Goal: Task Accomplishment & Management: Complete application form

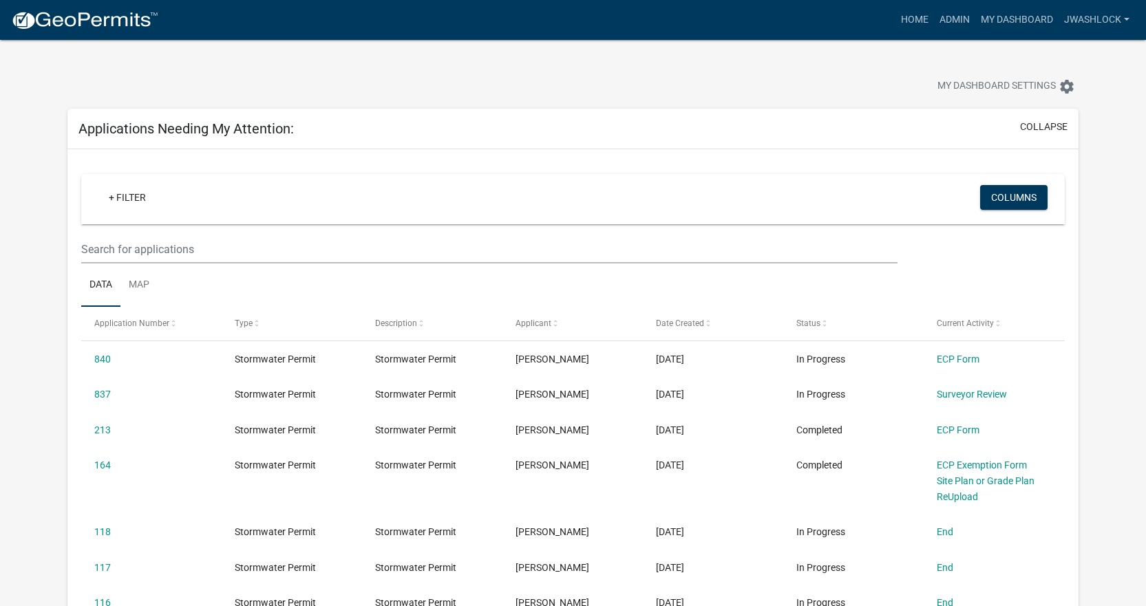
select select "3: 100"
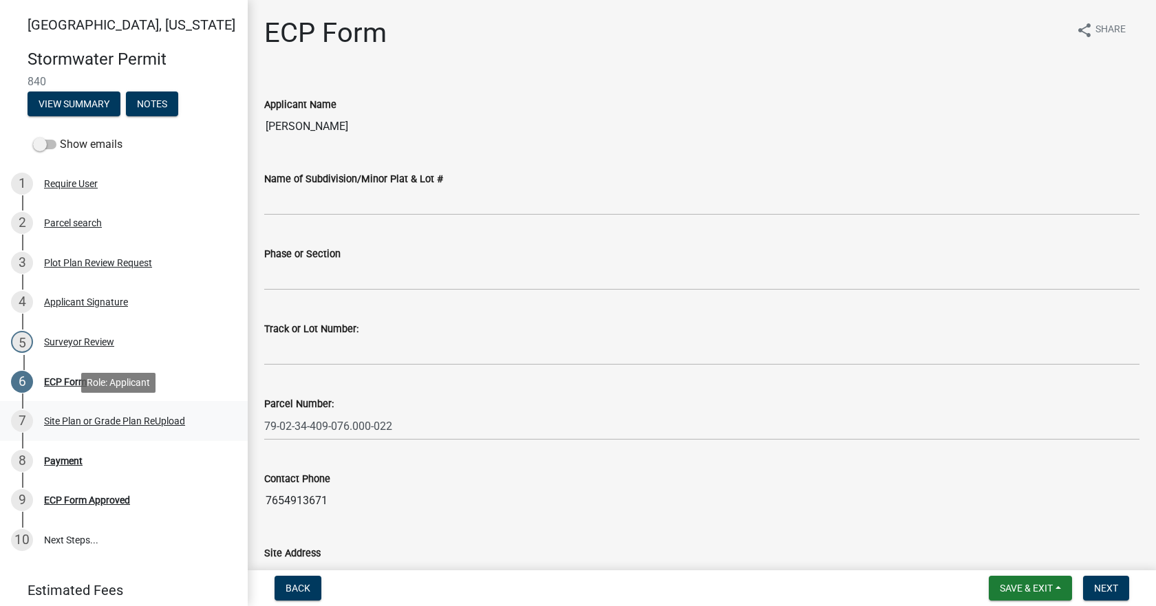
click at [154, 420] on div "Site Plan or Grade Plan ReUpload" at bounding box center [114, 421] width 141 height 10
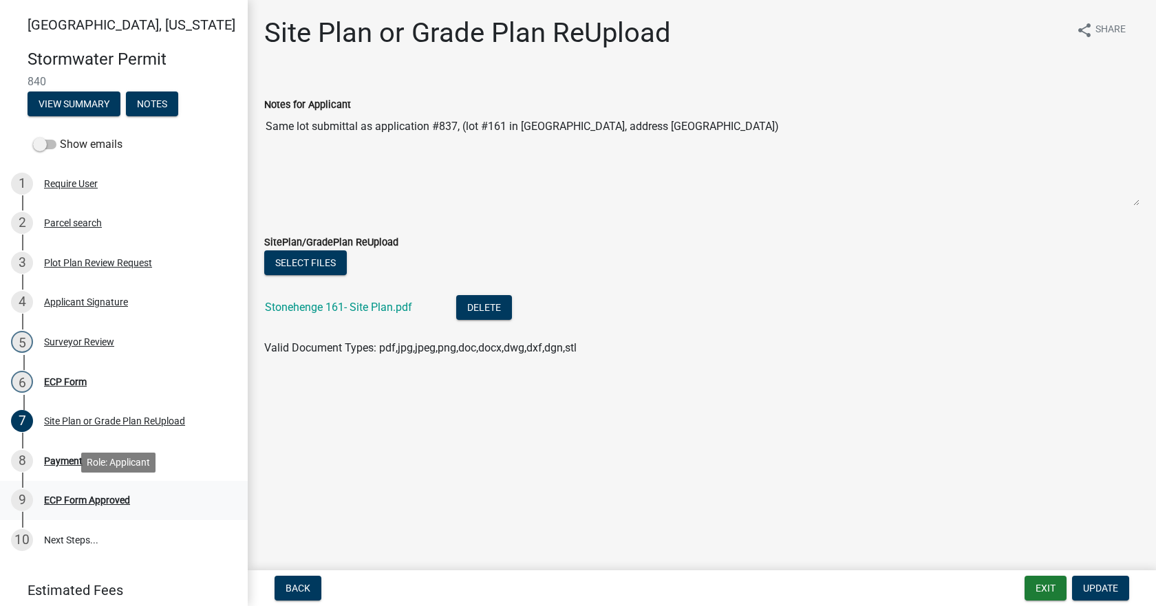
click at [104, 501] on div "ECP Form Approved" at bounding box center [87, 500] width 86 height 10
click at [109, 491] on div "9 ECP Form Approved" at bounding box center [118, 500] width 215 height 22
click at [76, 335] on div "5 Surveyor Review" at bounding box center [118, 342] width 215 height 22
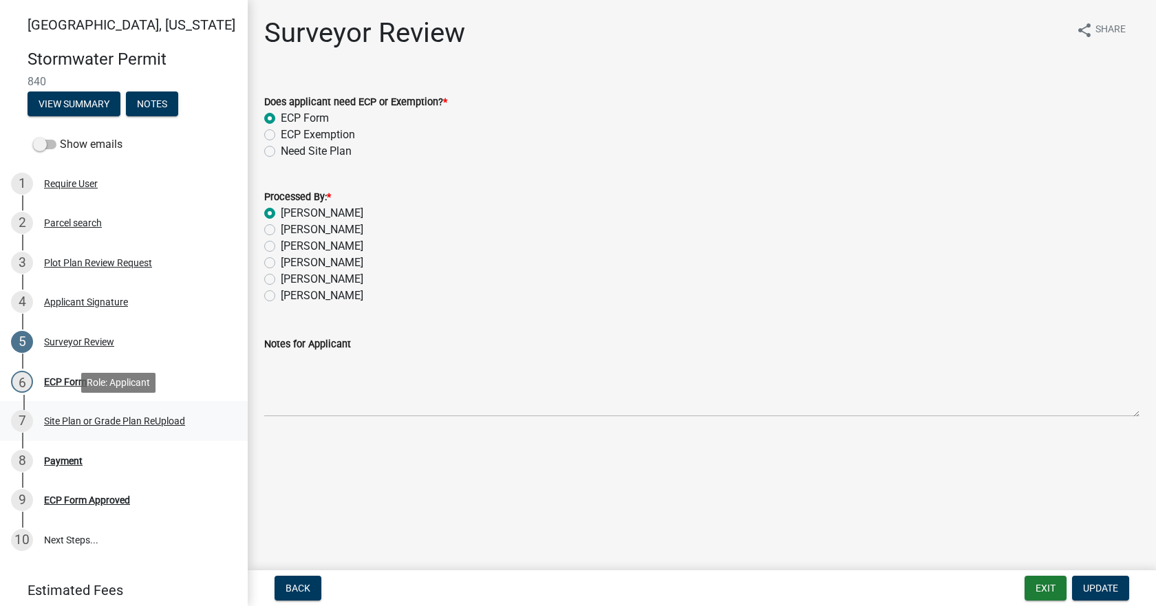
click at [160, 414] on div "7 Site Plan or Grade Plan ReUpload" at bounding box center [118, 421] width 215 height 22
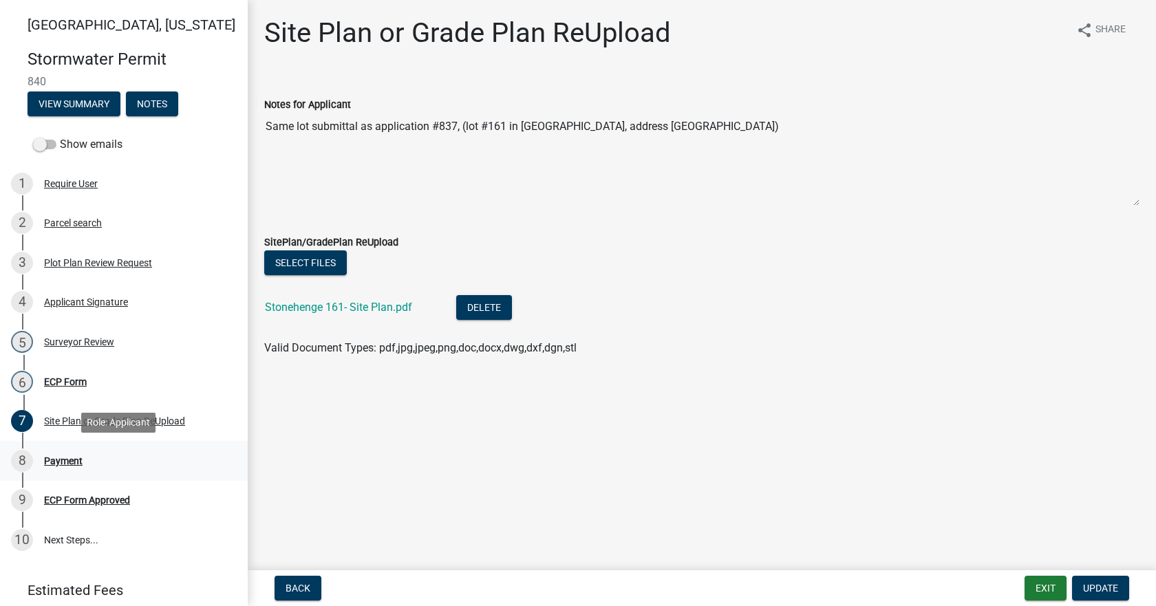
click at [75, 456] on div "Payment" at bounding box center [63, 461] width 39 height 10
click at [74, 482] on link "9 ECP Form Approved" at bounding box center [124, 501] width 248 height 40
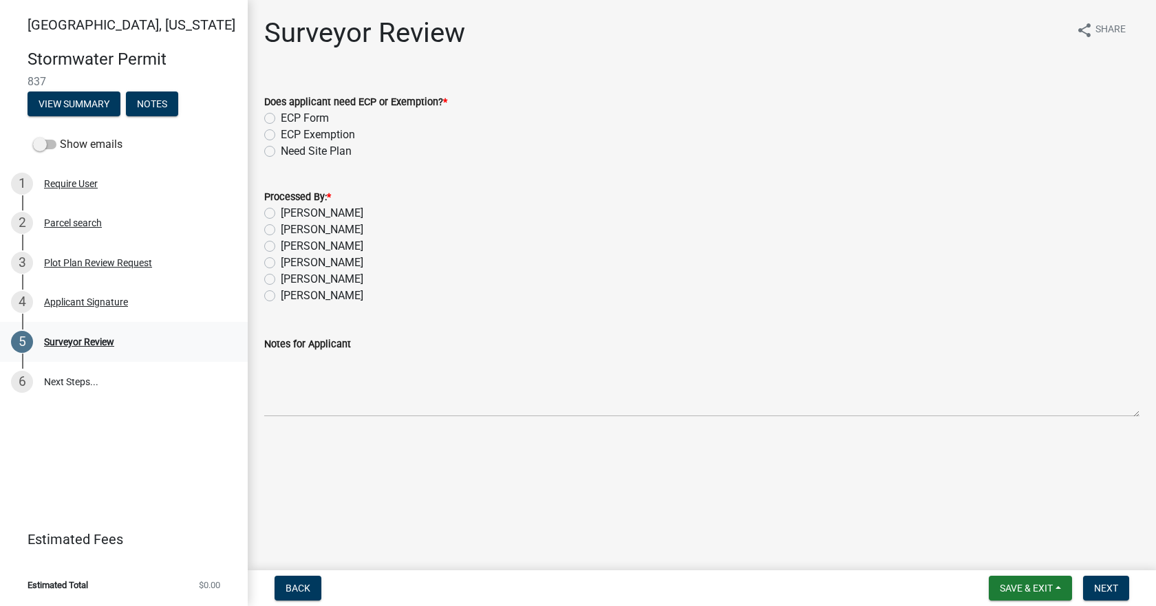
click at [92, 341] on div "Surveyor Review" at bounding box center [79, 342] width 70 height 10
click at [291, 209] on label "[PERSON_NAME]" at bounding box center [322, 213] width 83 height 17
click at [290, 209] on input "[PERSON_NAME]" at bounding box center [285, 209] width 9 height 9
radio input "true"
click at [298, 116] on label "ECP Form" at bounding box center [305, 118] width 48 height 17
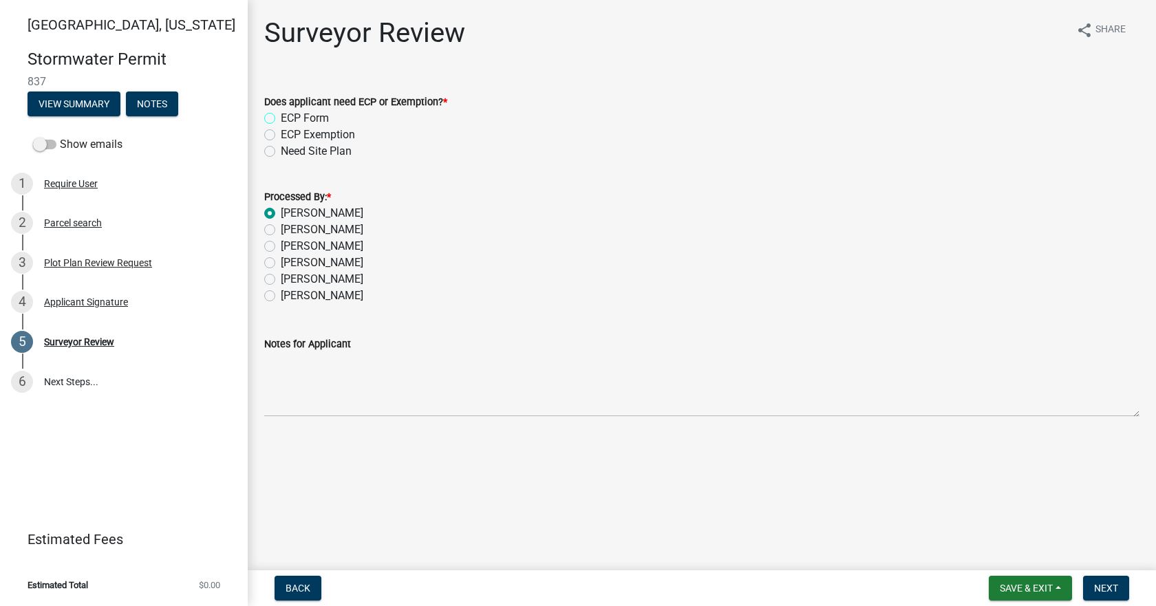
click at [290, 116] on input "ECP Form" at bounding box center [285, 114] width 9 height 9
radio input "true"
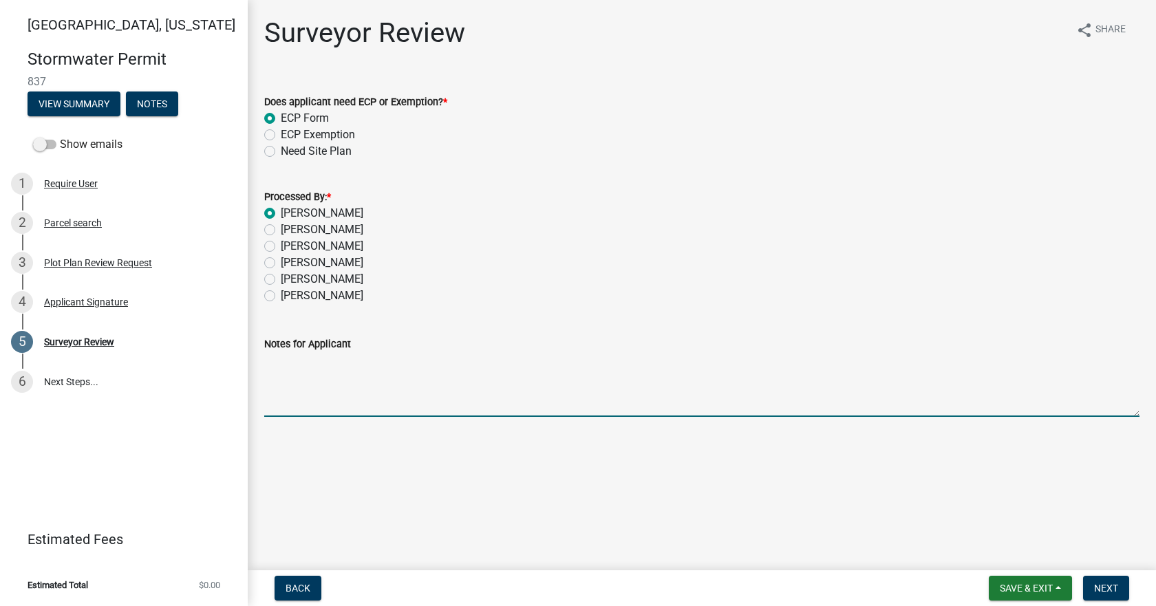
click at [362, 389] on textarea "Notes for Applicant" at bounding box center [701, 384] width 875 height 65
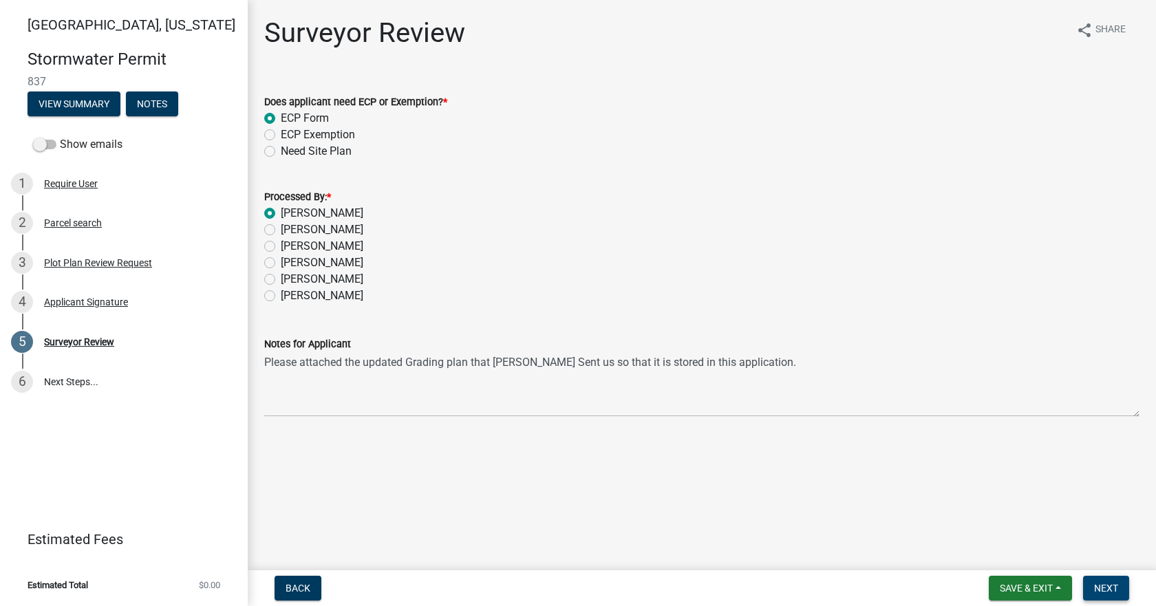
drag, startPoint x: 1098, startPoint y: 581, endPoint x: 612, endPoint y: 464, distance: 499.9
click at [612, 464] on wm-app "Tippecanoe County, Indiana Stormwater Permit 837 View Summary Notes Show emails…" at bounding box center [578, 303] width 1156 height 606
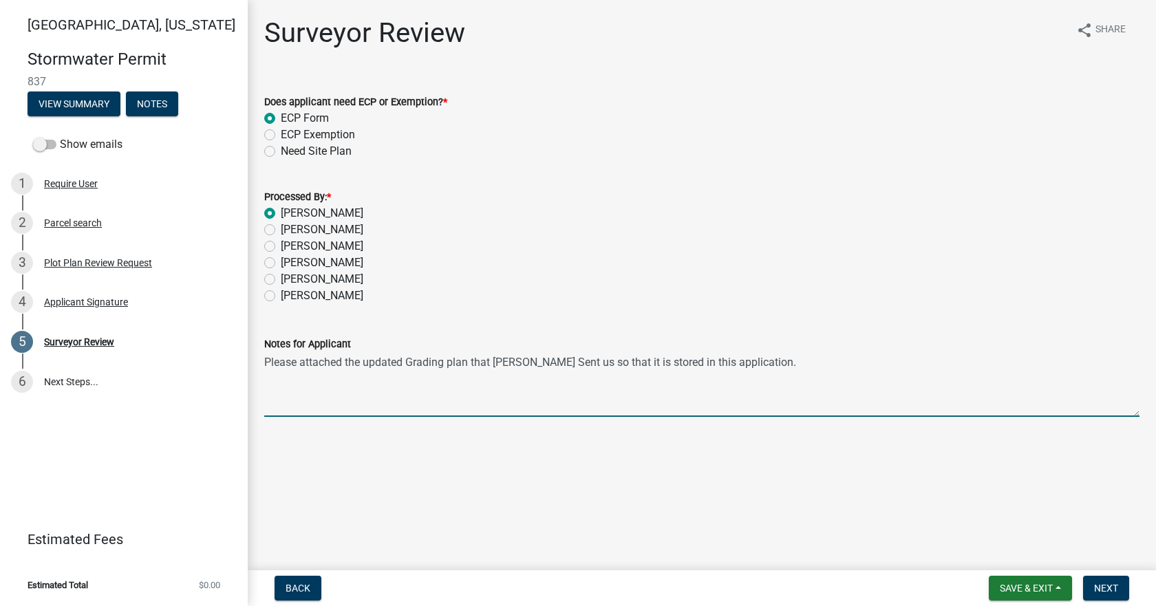
click at [341, 360] on textarea "Please attached the updated Grading plan that Kyle Sent us so that it is stored…" at bounding box center [701, 384] width 875 height 65
type textarea "Please attach the updated Grading plan that [PERSON_NAME] Sent us so that it is…"
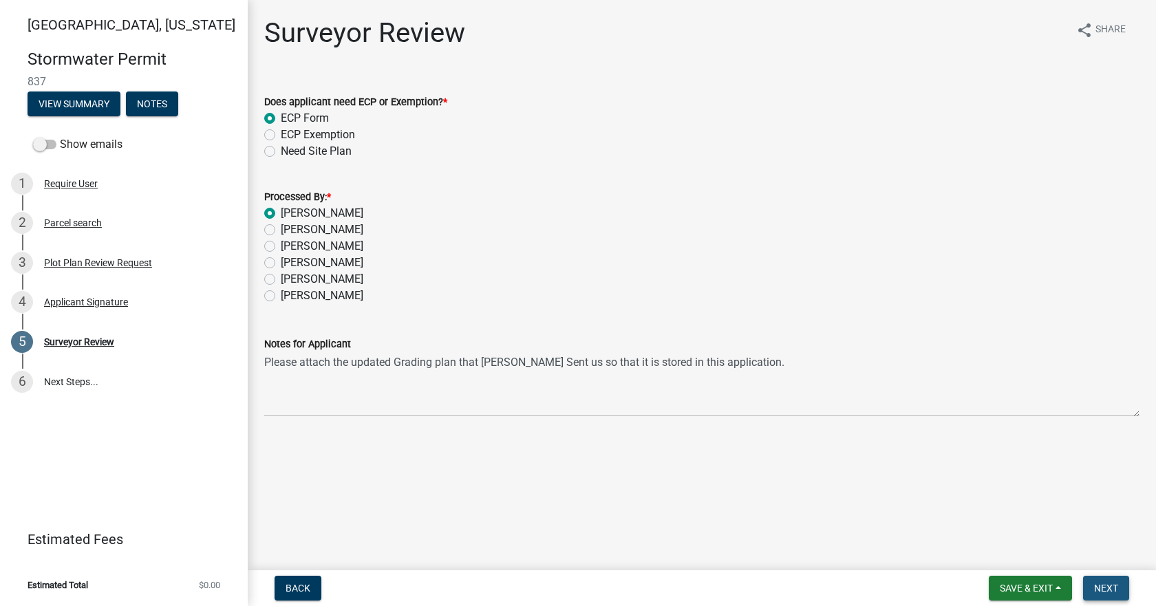
click at [1104, 587] on span "Next" at bounding box center [1106, 588] width 24 height 11
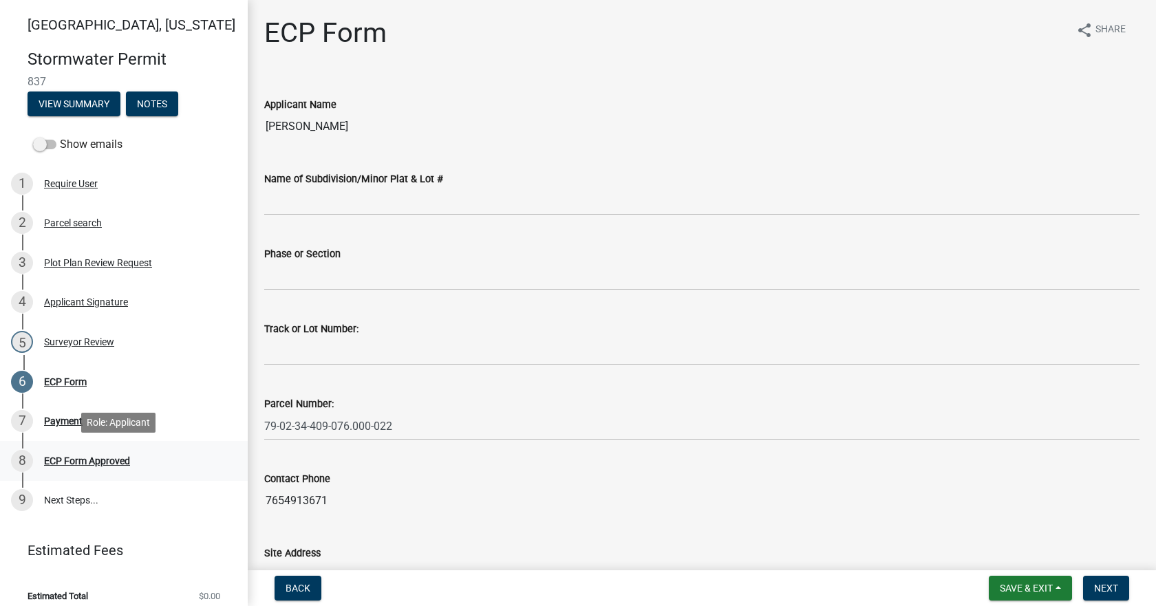
click at [95, 456] on div "ECP Form Approved" at bounding box center [87, 461] width 86 height 10
click at [67, 332] on div "5 Surveyor Review" at bounding box center [118, 342] width 215 height 22
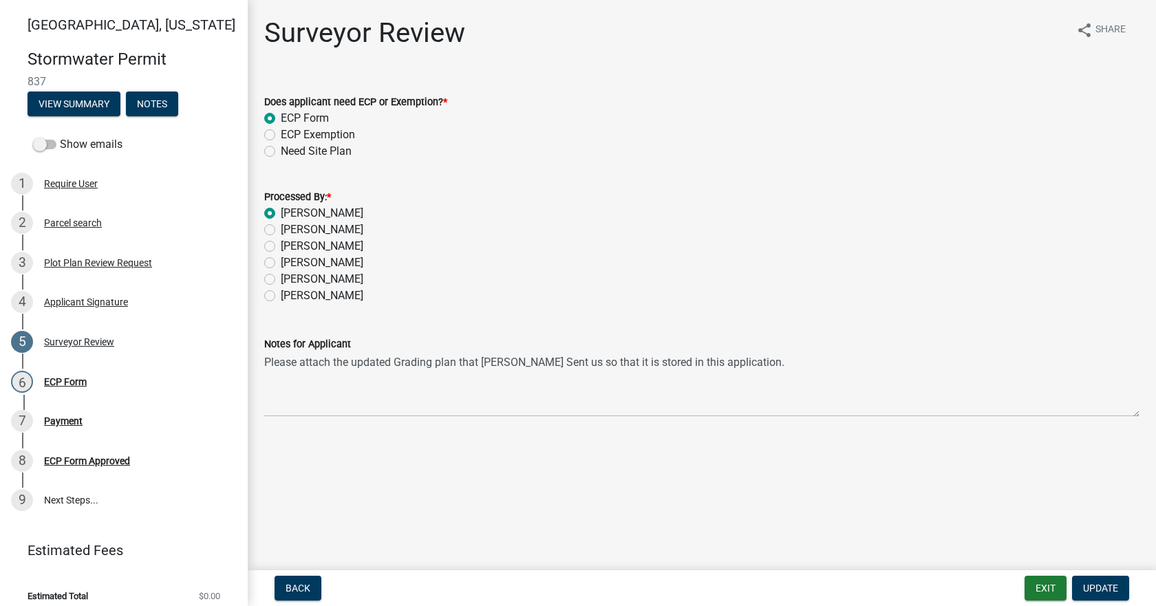
click at [277, 151] on div "Need Site Plan" at bounding box center [701, 151] width 875 height 17
click at [281, 152] on label "Need Site Plan" at bounding box center [316, 151] width 71 height 17
click at [281, 152] on input "Need Site Plan" at bounding box center [285, 147] width 9 height 9
radio input "true"
click at [1089, 595] on button "Update" at bounding box center [1100, 588] width 57 height 25
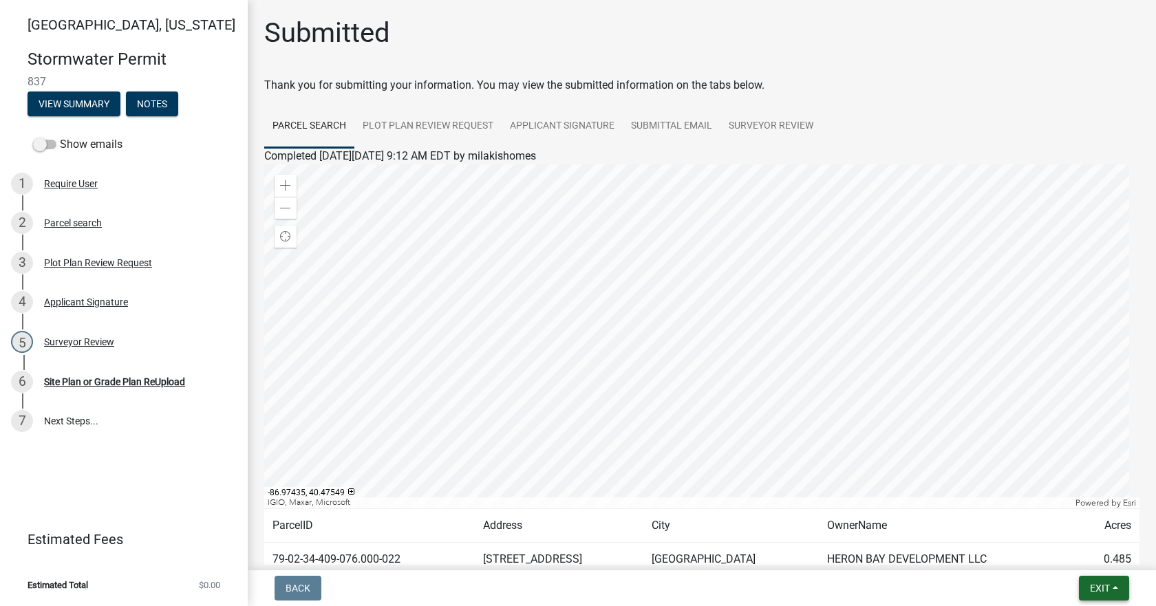
click at [1111, 599] on button "Exit" at bounding box center [1104, 588] width 50 height 25
click at [1066, 551] on button "Save & Exit" at bounding box center [1074, 552] width 110 height 33
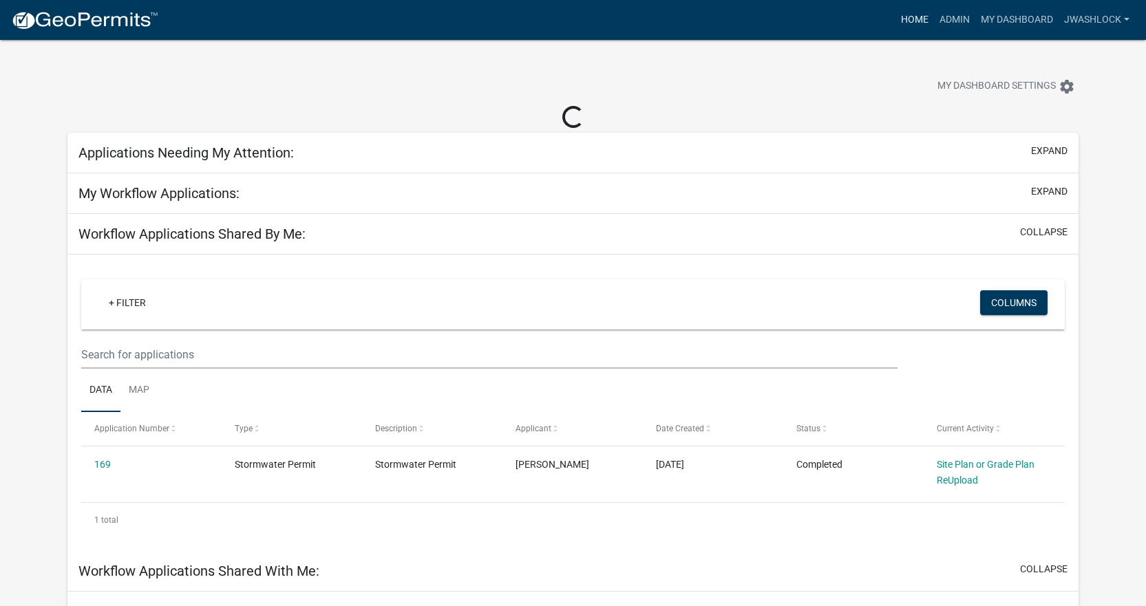
select select "3: 100"
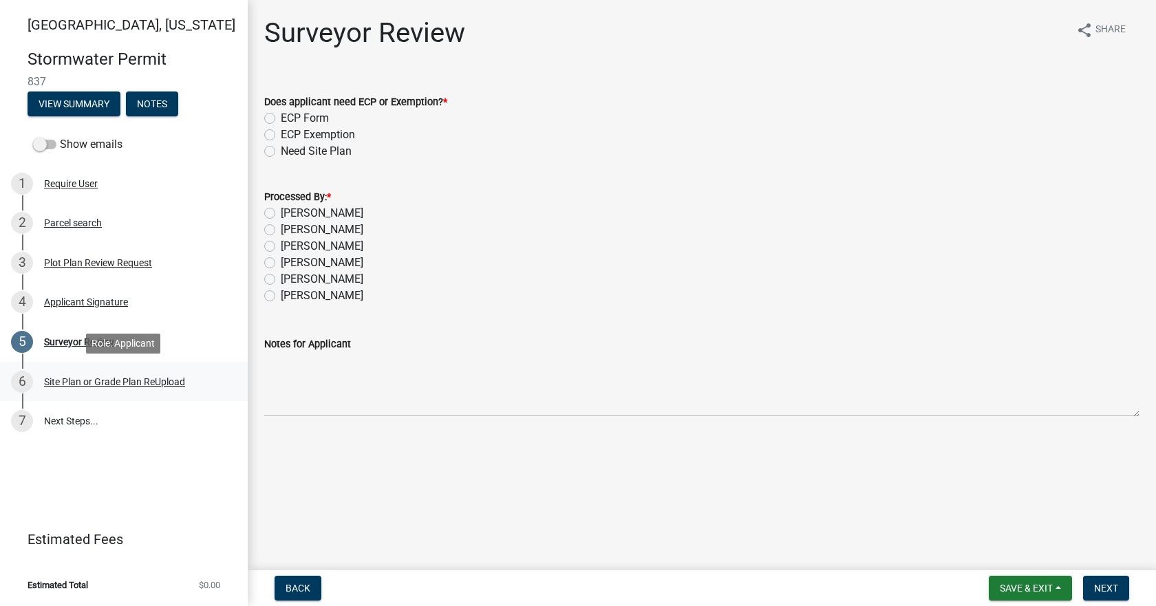
click at [142, 377] on div "Site Plan or Grade Plan ReUpload" at bounding box center [114, 382] width 141 height 10
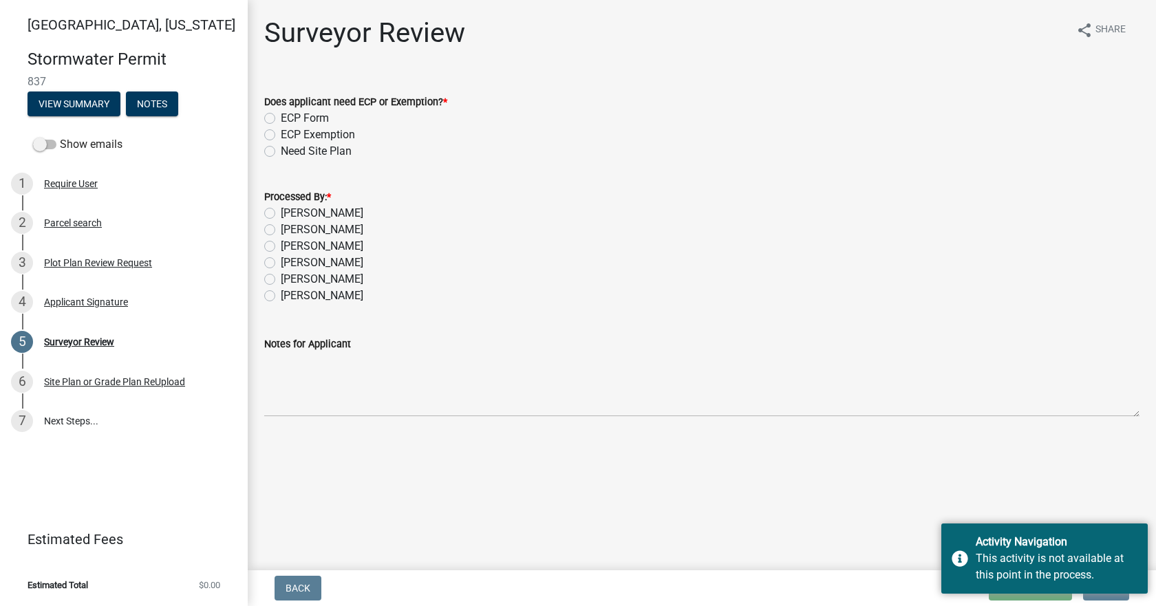
click at [287, 212] on label "[PERSON_NAME]" at bounding box center [322, 213] width 83 height 17
click at [287, 212] on input "[PERSON_NAME]" at bounding box center [285, 209] width 9 height 9
radio input "true"
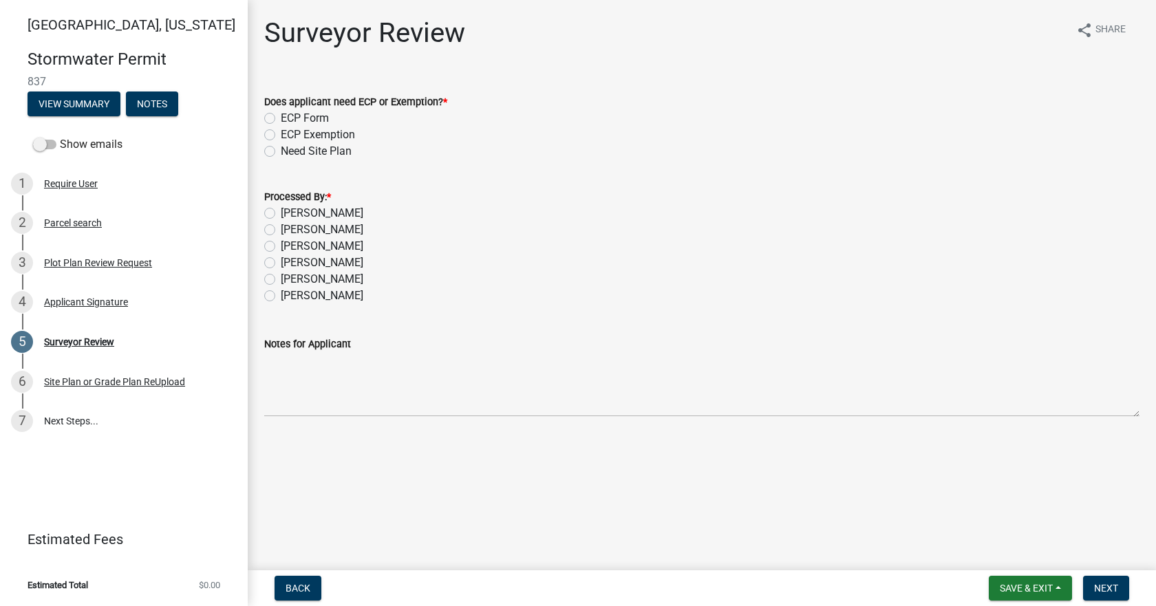
drag, startPoint x: 304, startPoint y: 215, endPoint x: 296, endPoint y: 193, distance: 23.5
click at [304, 214] on label "[PERSON_NAME]" at bounding box center [322, 213] width 83 height 17
click at [290, 214] on input "[PERSON_NAME]" at bounding box center [285, 209] width 9 height 9
radio input "true"
drag, startPoint x: 288, startPoint y: 118, endPoint x: 343, endPoint y: 127, distance: 55.0
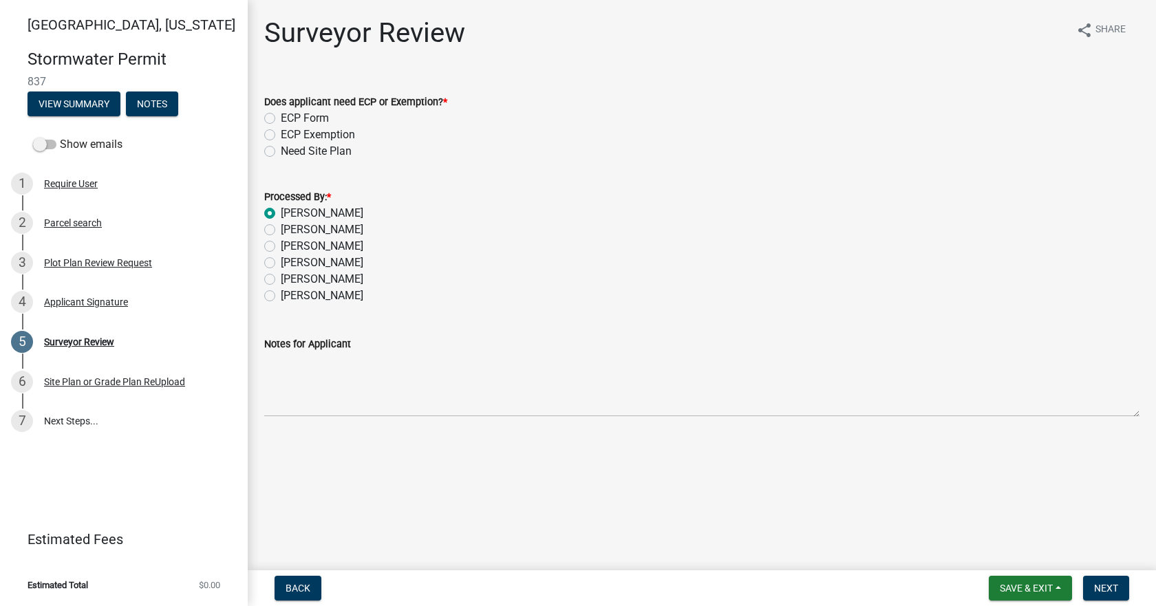
click at [290, 118] on label "ECP Form" at bounding box center [305, 118] width 48 height 17
click at [290, 118] on input "ECP Form" at bounding box center [285, 114] width 9 height 9
radio input "true"
click at [1105, 592] on span "Next" at bounding box center [1106, 588] width 24 height 11
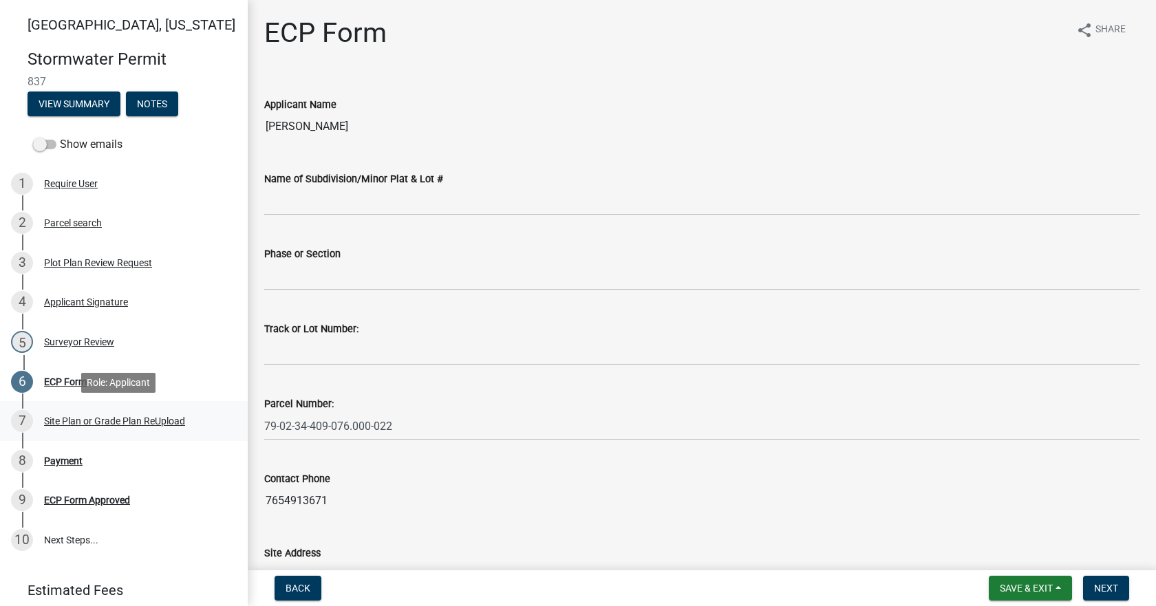
click at [142, 421] on div "Site Plan or Grade Plan ReUpload" at bounding box center [114, 421] width 141 height 10
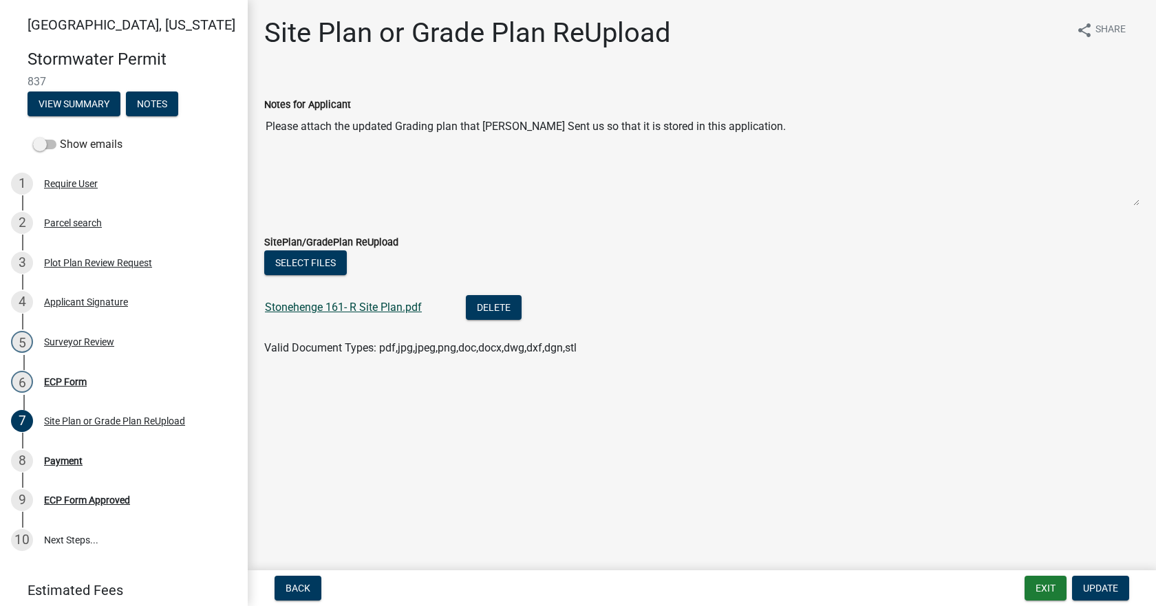
click at [376, 306] on link "Stonehenge 161- R Site Plan.pdf" at bounding box center [343, 307] width 157 height 13
click at [94, 417] on div "Site Plan or Grade Plan ReUpload" at bounding box center [114, 421] width 141 height 10
click at [76, 377] on div "ECP Form" at bounding box center [65, 382] width 43 height 10
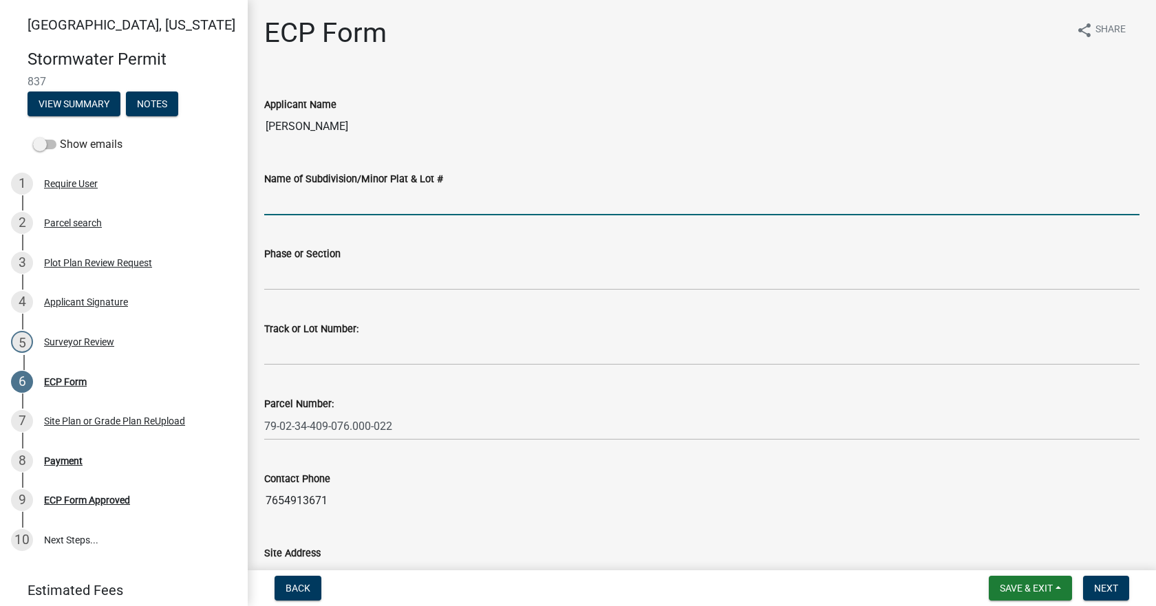
click at [406, 198] on input "Name of Subdivision/Minor Plat & Lot #" at bounding box center [701, 201] width 875 height 28
type input "Stonehenge SD"
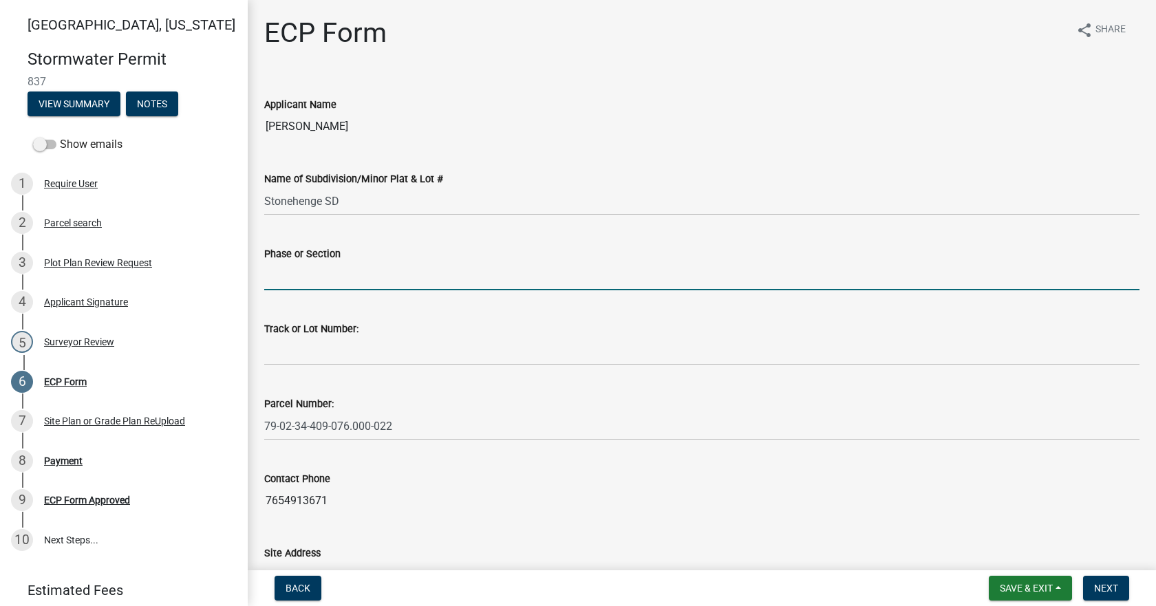
click at [352, 268] on input "Phase or Section" at bounding box center [701, 276] width 875 height 28
type input "5"
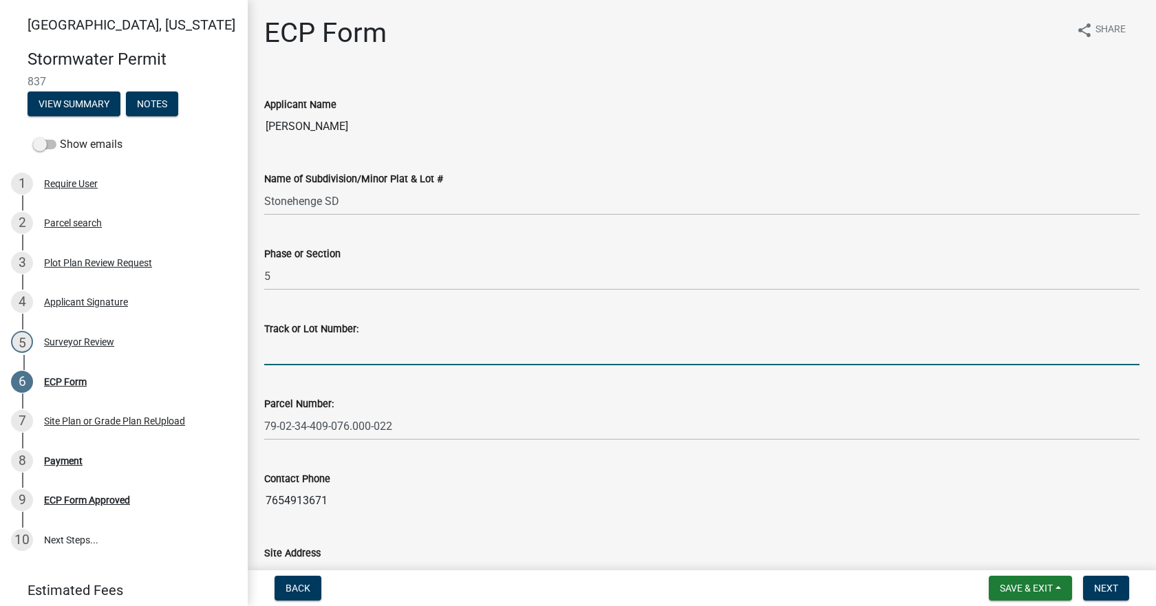
click at [317, 343] on input "Track or Lot Number:" at bounding box center [701, 351] width 875 height 28
type input "161"
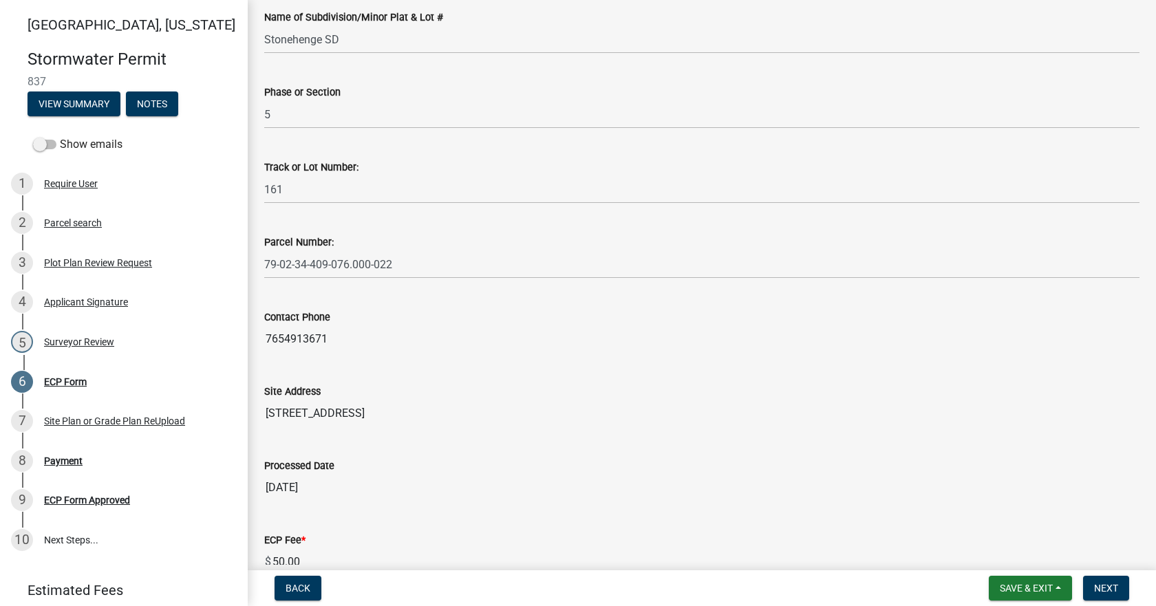
scroll to position [350, 0]
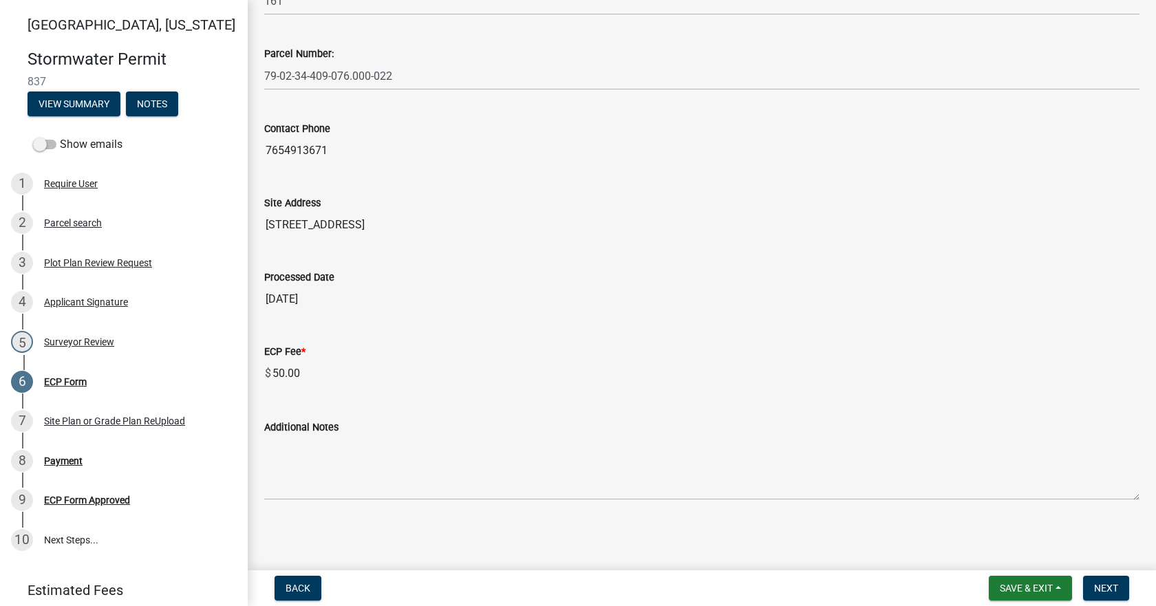
drag, startPoint x: 613, startPoint y: 429, endPoint x: 616, endPoint y: 453, distance: 24.2
click at [613, 429] on div "Additional Notes" at bounding box center [701, 427] width 875 height 17
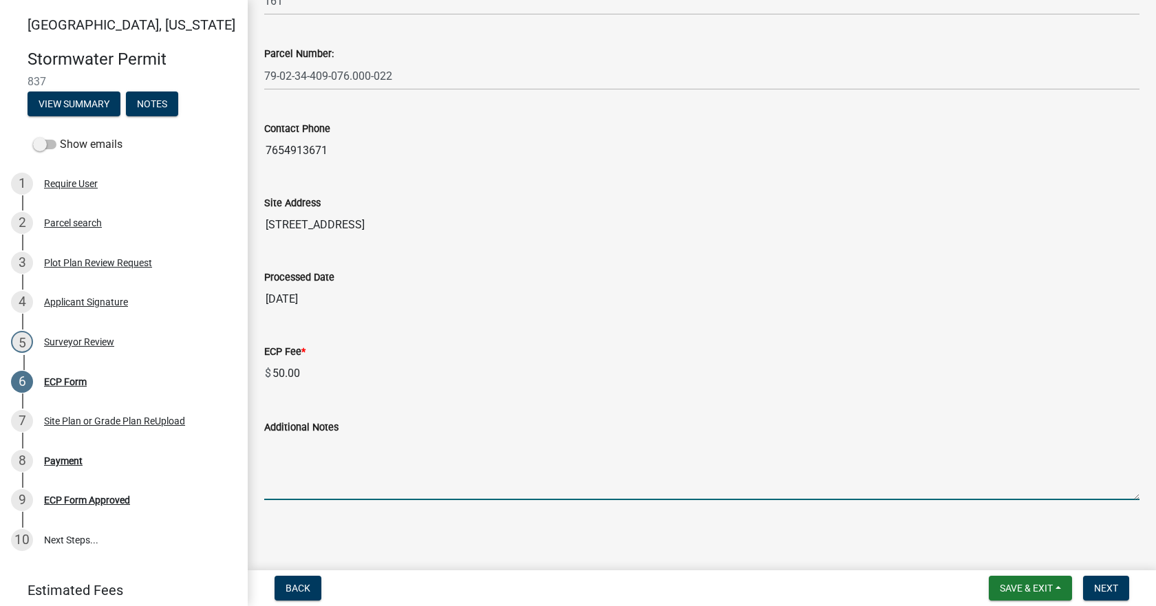
click at [617, 464] on textarea "Additional Notes" at bounding box center [701, 468] width 875 height 65
paste textarea "Install erosion control measures as shown on site plan. Keep streets clear of s…"
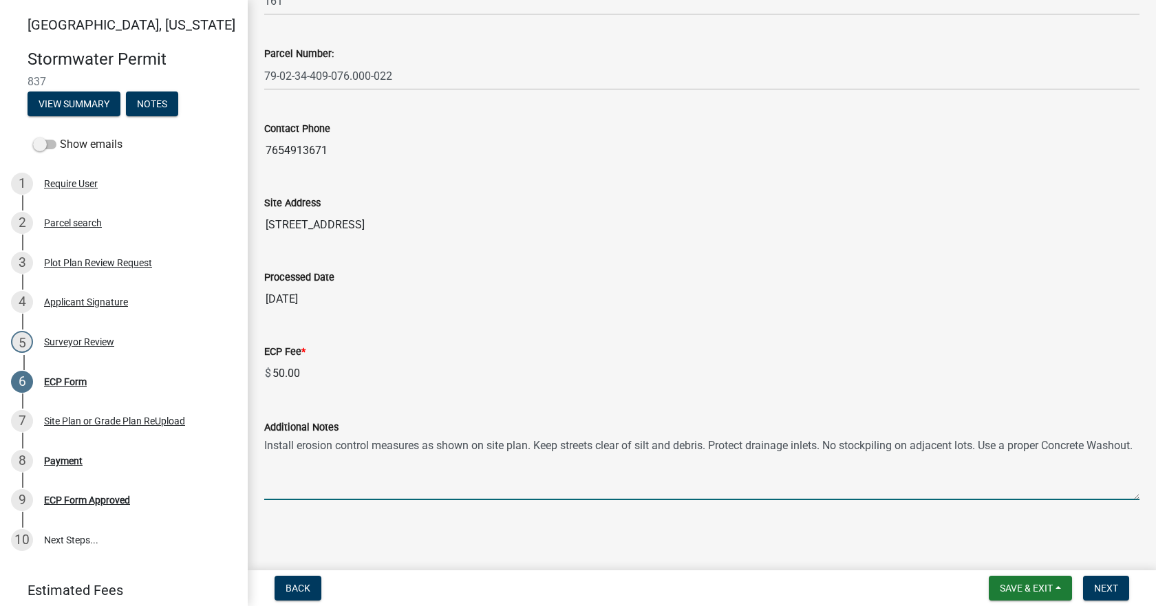
click at [876, 457] on textarea "Install erosion control measures as shown on site plan. Keep streets clear of s…" at bounding box center [701, 468] width 875 height 65
paste textarea "No construction activities, fill or spoils allowed within the BFE. Contractor t…"
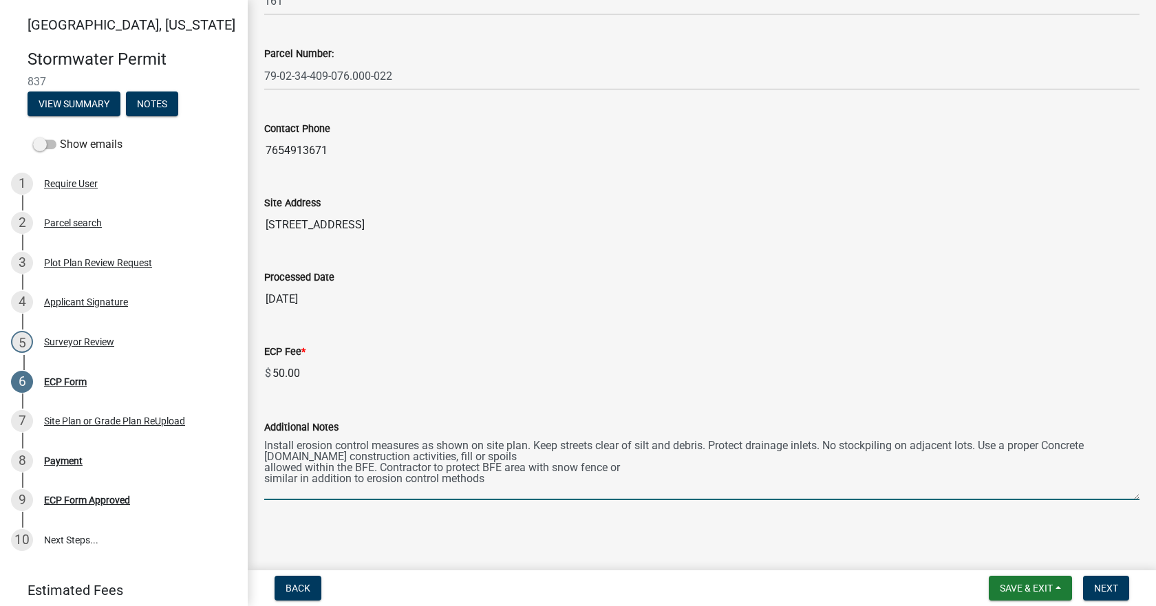
click at [266, 468] on textarea "Install erosion control measures as shown on site plan. Keep streets clear of s…" at bounding box center [701, 468] width 875 height 65
click at [313, 456] on textarea "Install erosion control measures as shown on site plan. Keep streets clear of s…" at bounding box center [701, 468] width 875 height 65
click at [261, 467] on div "Additional Notes Install erosion control measures as shown on site plan. Keep s…" at bounding box center [702, 450] width 896 height 100
click at [264, 469] on textarea "Install erosion control measures as shown on site plan. Keep streets clear of s…" at bounding box center [701, 468] width 875 height 65
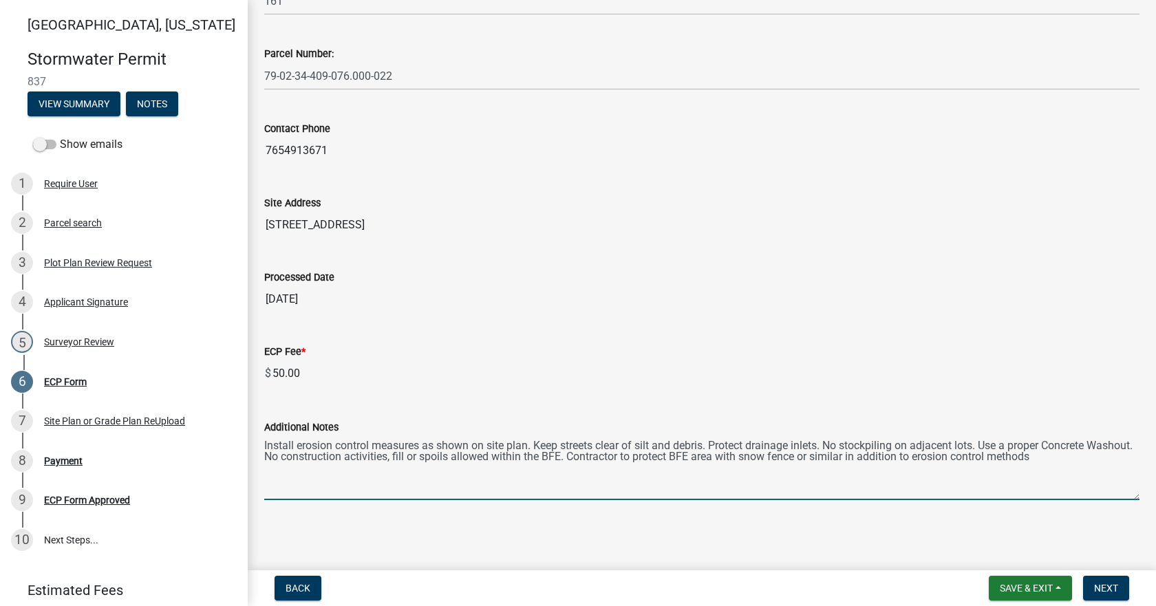
click at [1094, 458] on textarea "Install erosion control measures as shown on site plan. Keep streets clear of s…" at bounding box center [701, 468] width 875 height 65
type textarea "Install erosion control measures as shown on site plan. Keep streets clear of s…"
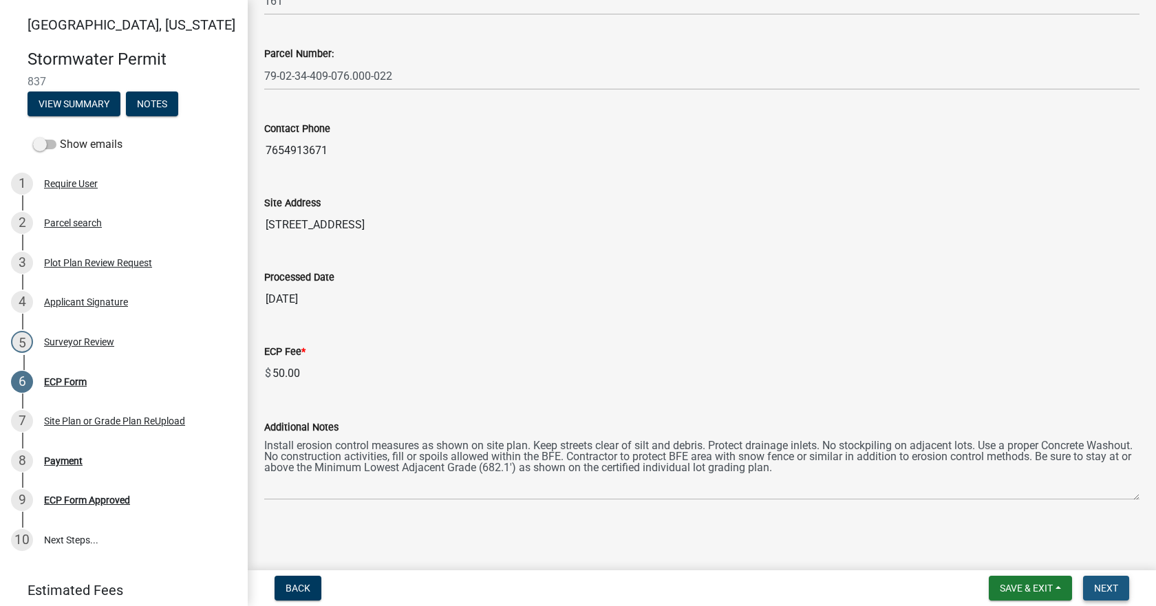
click at [1112, 590] on span "Next" at bounding box center [1106, 588] width 24 height 11
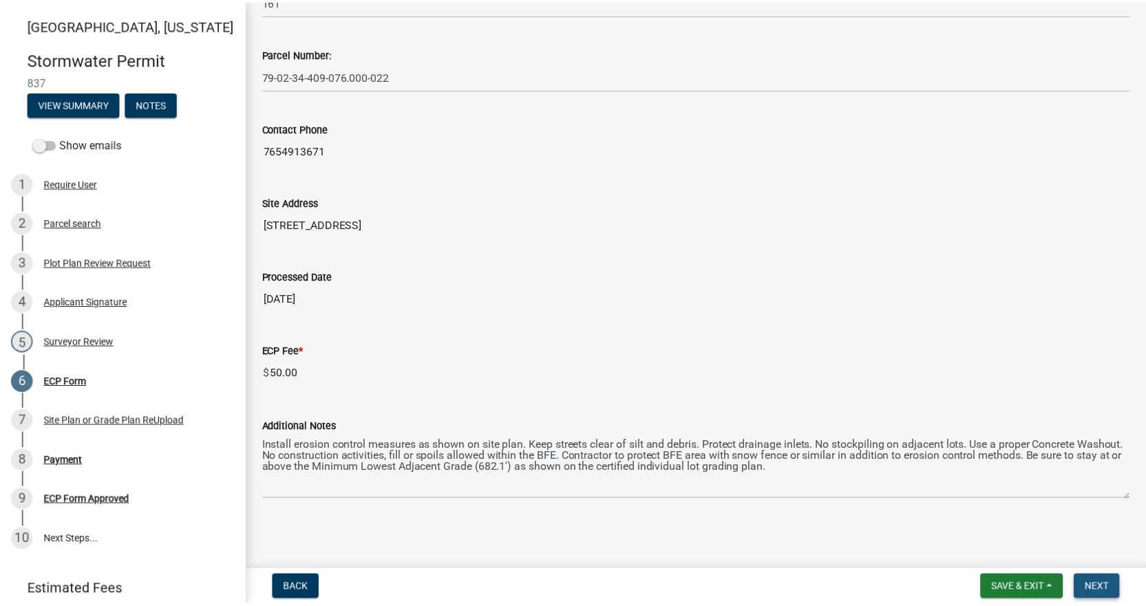
scroll to position [0, 0]
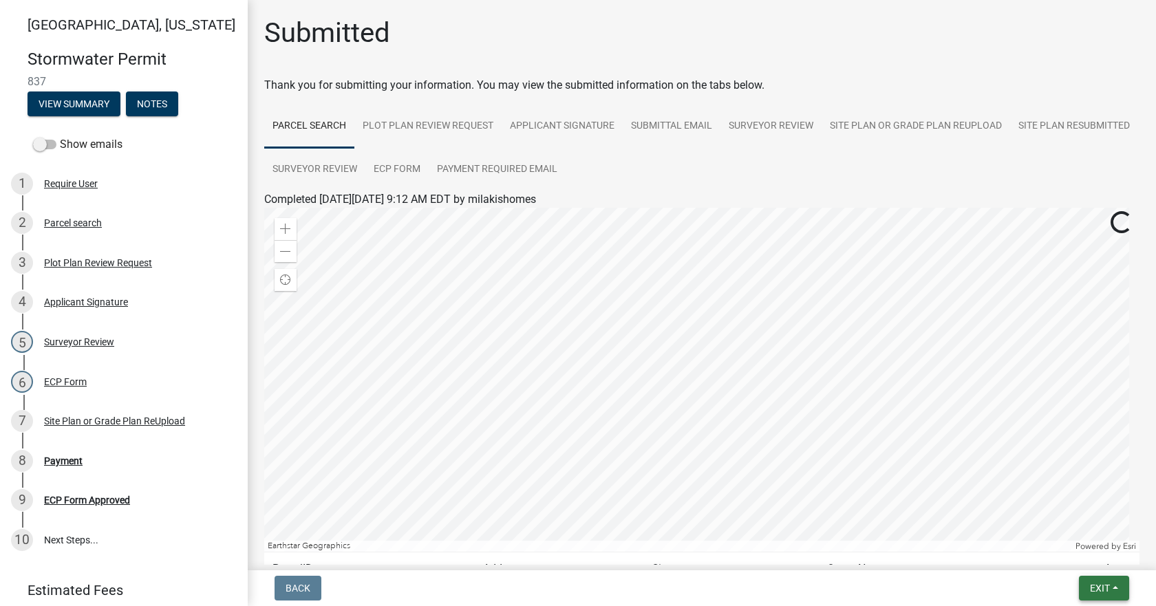
click at [1109, 595] on button "Exit" at bounding box center [1104, 588] width 50 height 25
click at [1077, 551] on button "Save & Exit" at bounding box center [1074, 552] width 110 height 33
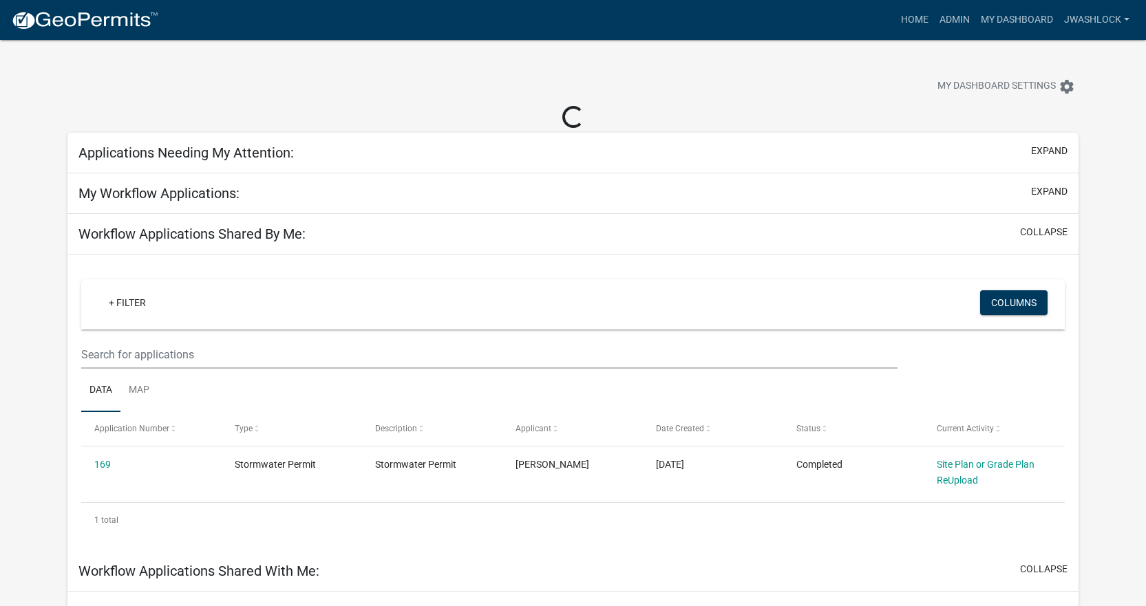
select select "3: 100"
